Goal: Task Accomplishment & Management: Manage account settings

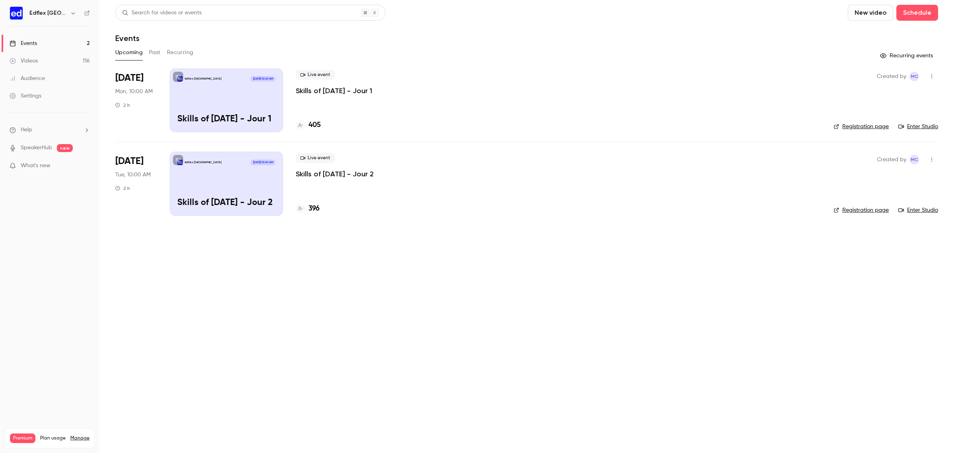
click at [329, 91] on p "Skills of [DATE] - Jour 1" at bounding box center [334, 91] width 76 height 10
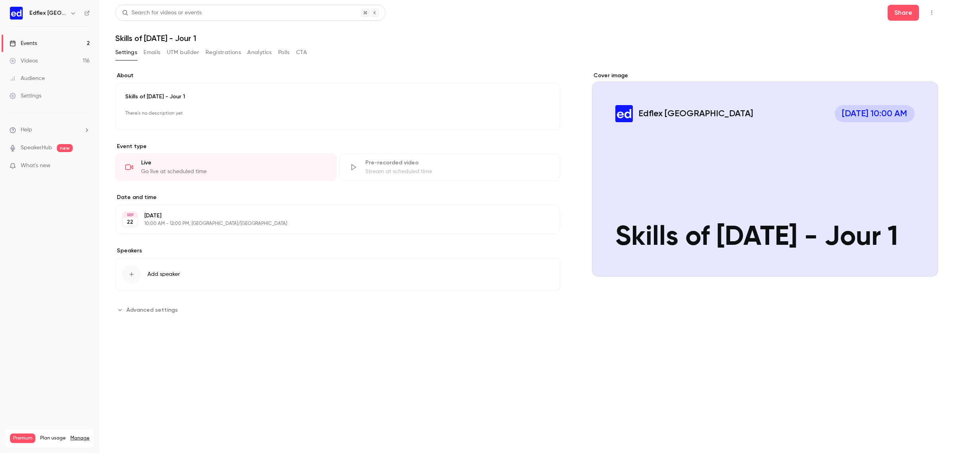
click at [210, 241] on div "**********" at bounding box center [337, 194] width 445 height 244
click at [636, 259] on icon "Cover image" at bounding box center [924, 262] width 9 height 6
click at [156, 274] on span "Advanced settings" at bounding box center [151, 309] width 51 height 8
click at [55, 41] on link "Events 2" at bounding box center [49, 43] width 99 height 17
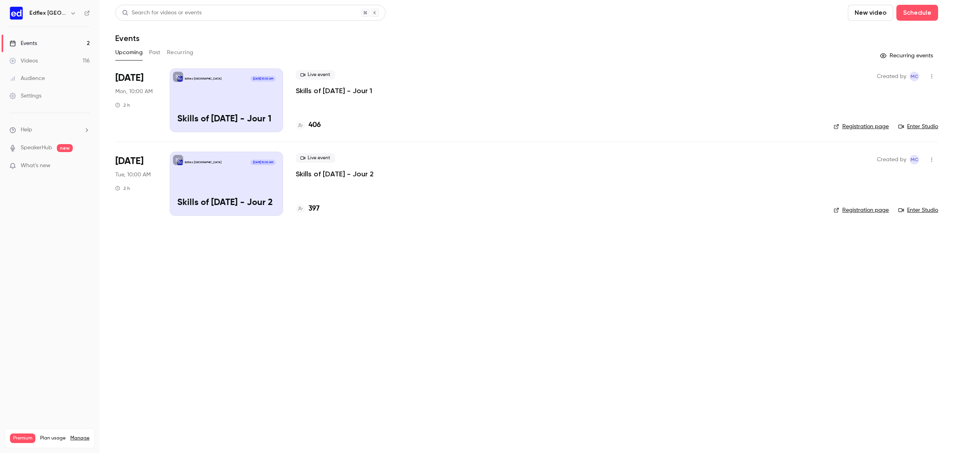
click at [157, 49] on button "Past" at bounding box center [155, 52] width 12 height 13
